Goal: Find specific page/section: Find specific page/section

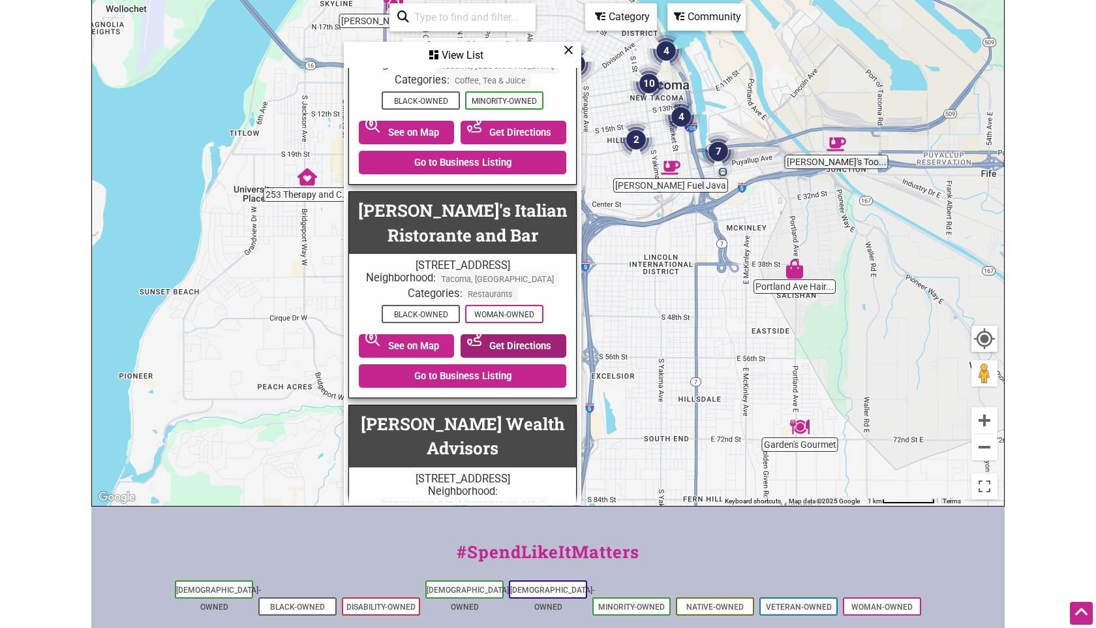
scroll to position [5117, 0]
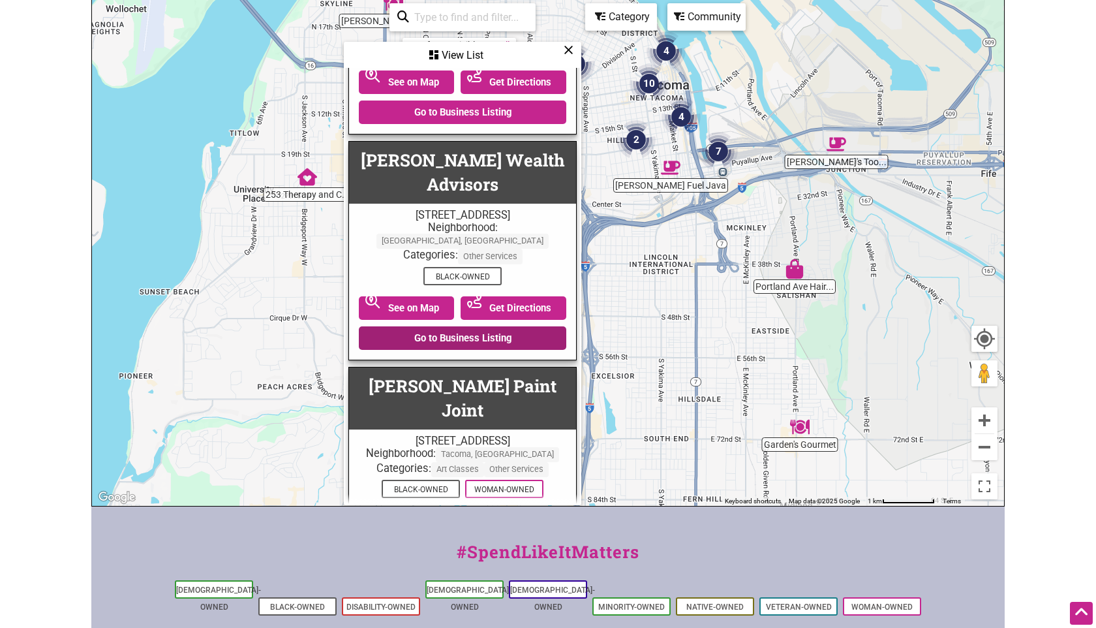
click at [419, 326] on link "Go to Business Listing" at bounding box center [462, 337] width 207 height 23
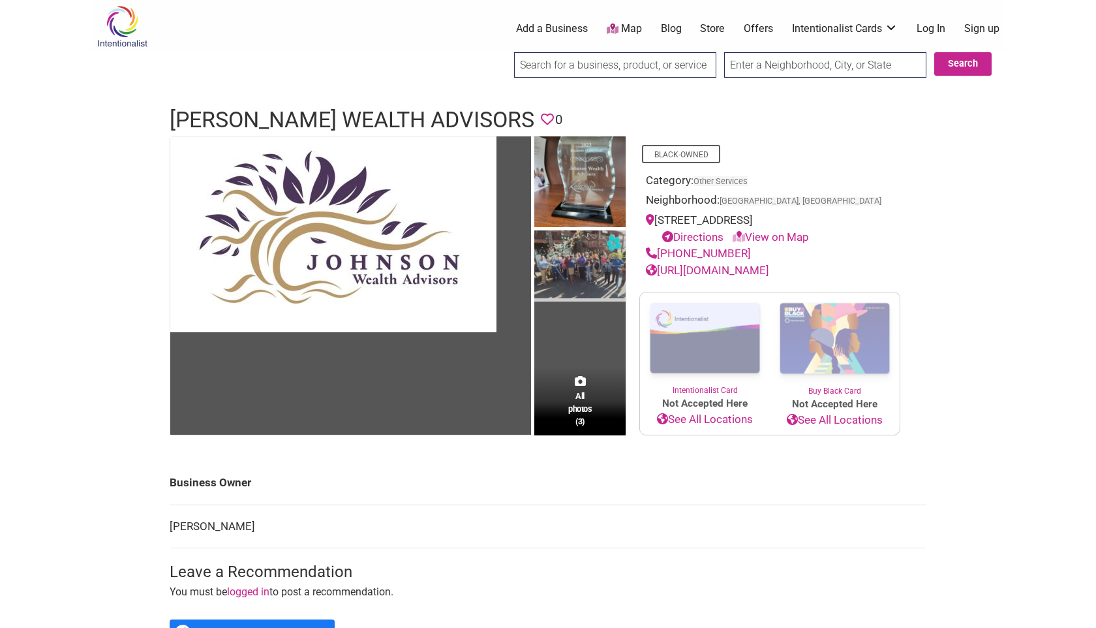
click at [571, 269] on img at bounding box center [579, 265] width 91 height 71
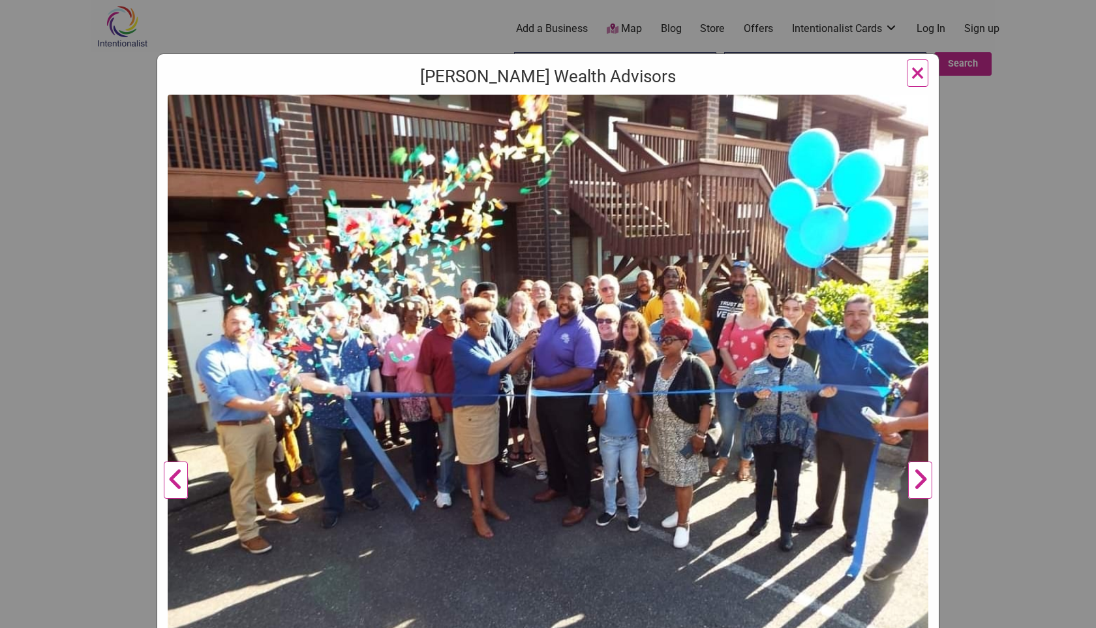
scroll to position [82, 0]
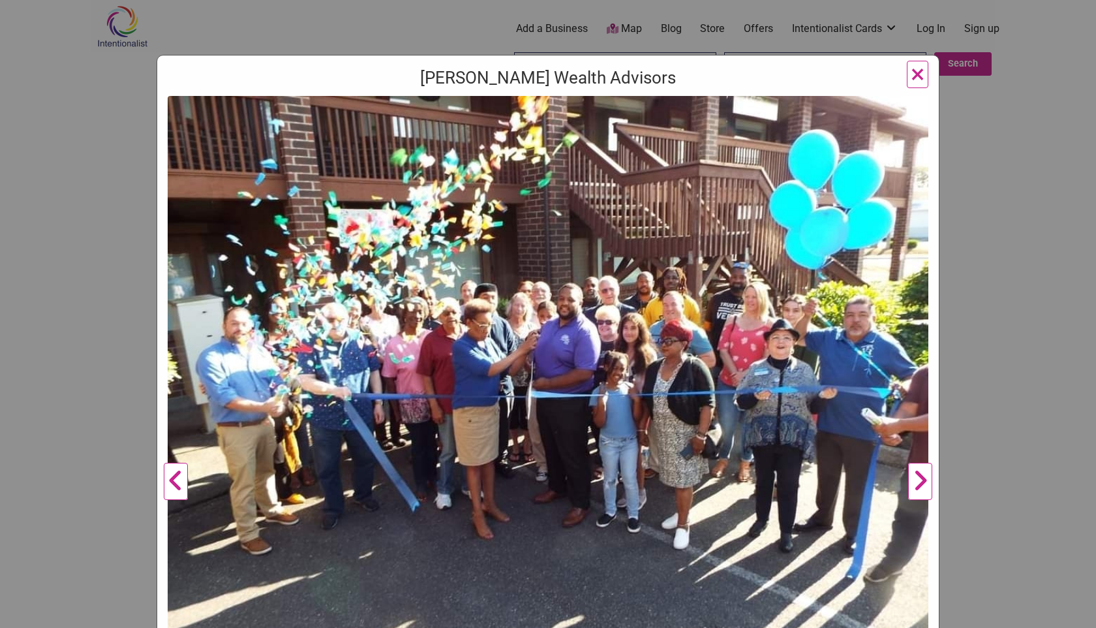
click at [919, 73] on span "×" at bounding box center [918, 74] width 14 height 31
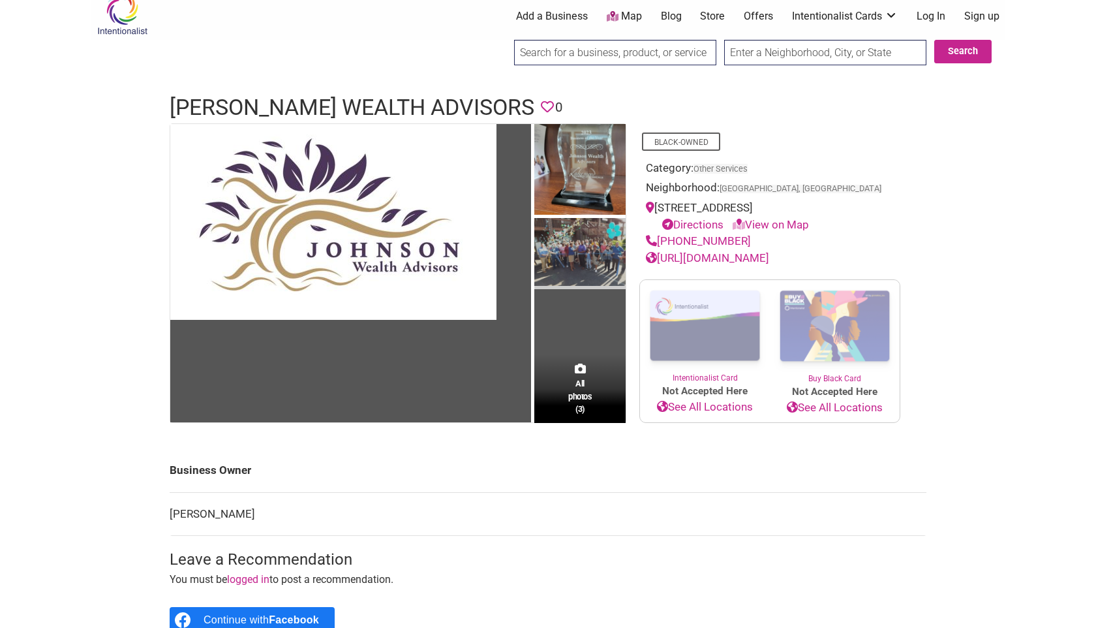
scroll to position [14, 0]
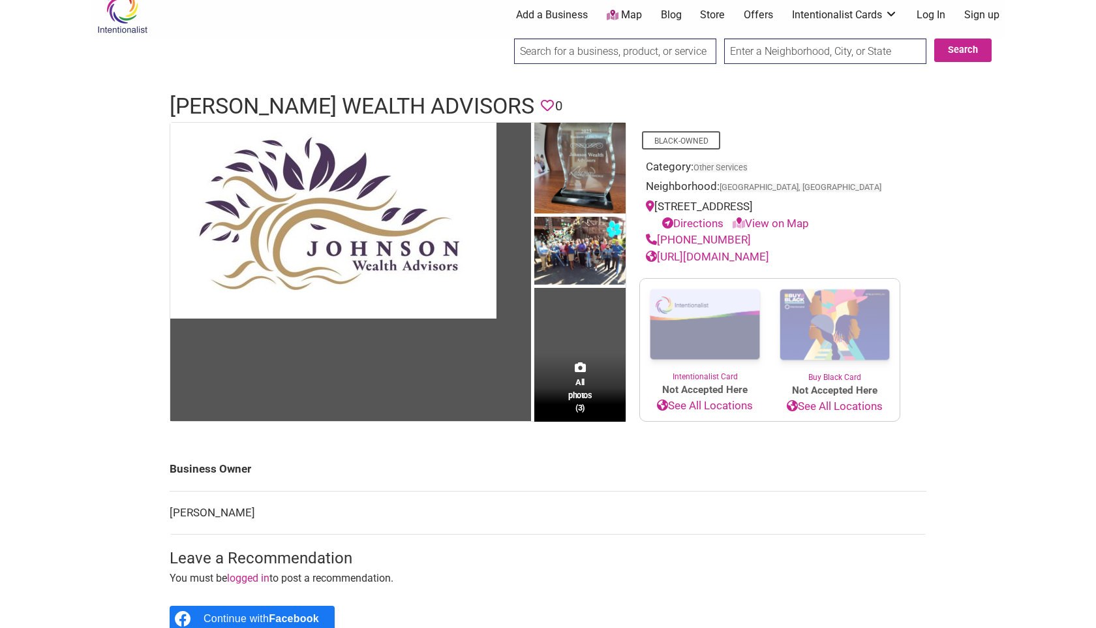
click at [755, 254] on link "https://www.johnsonwealthadvisors.com/" at bounding box center [707, 256] width 123 height 13
